Goal: Navigation & Orientation: Find specific page/section

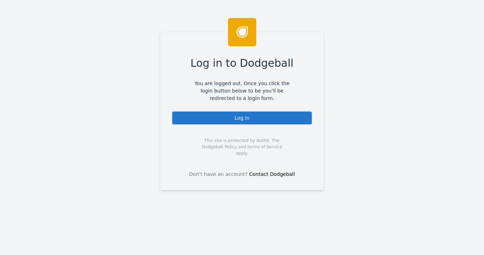
click at [241, 121] on div "Log In" at bounding box center [241, 118] width 141 height 14
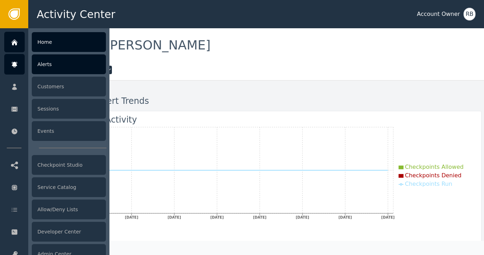
click at [49, 68] on div "Alerts" at bounding box center [69, 64] width 74 height 20
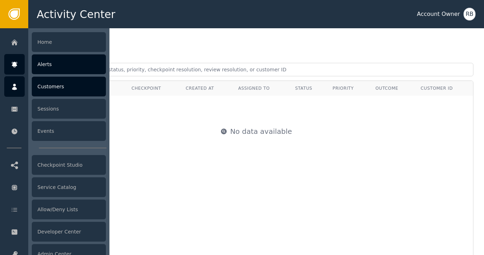
click at [57, 92] on div "Customers" at bounding box center [69, 87] width 74 height 20
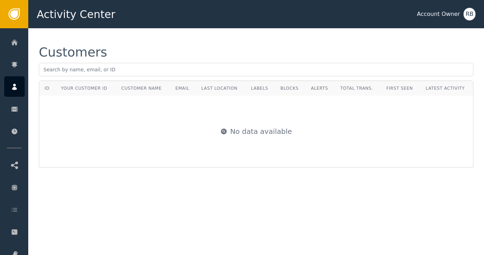
click at [188, 177] on div "Customers ID Your Customer ID Customer Name Email Last Location Labels Blocks A…" at bounding box center [255, 106] width 455 height 157
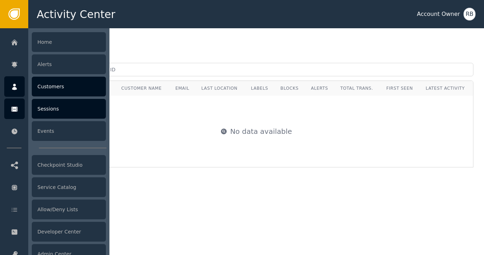
click at [15, 114] on div at bounding box center [14, 108] width 20 height 20
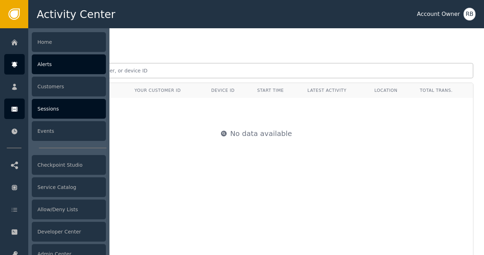
click at [46, 71] on div "Alerts" at bounding box center [69, 64] width 74 height 20
